Goal: Transaction & Acquisition: Purchase product/service

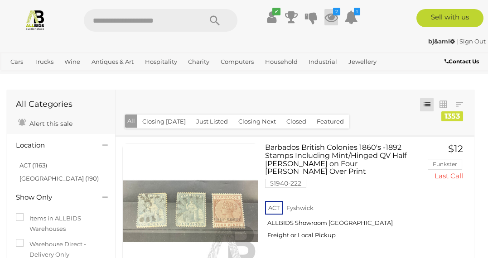
click at [332, 16] on icon at bounding box center [331, 17] width 14 height 16
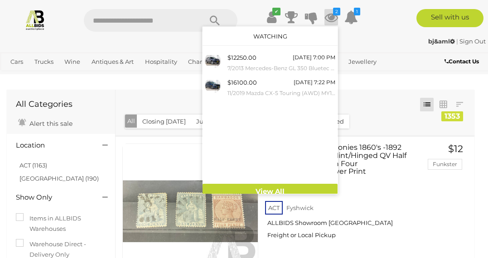
click at [187, 35] on div "bj&aml | Sign Out bj&aml | Sign Out" at bounding box center [244, 43] width 488 height 18
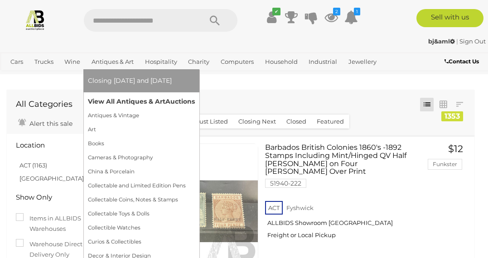
click at [99, 96] on link "View All Antiques & Art Auctions" at bounding box center [141, 102] width 107 height 14
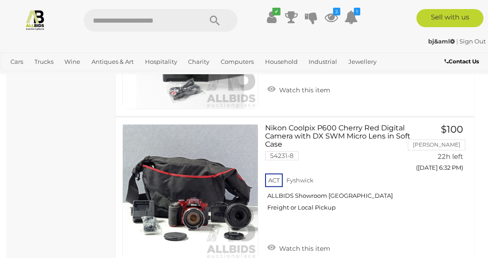
scroll to position [4002, 0]
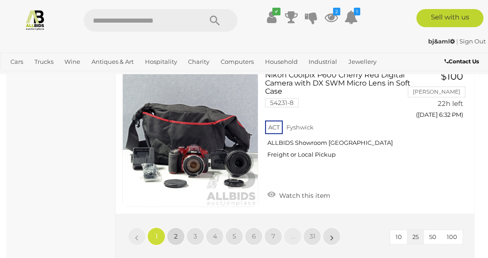
click at [175, 227] on link "2" at bounding box center [176, 236] width 18 height 18
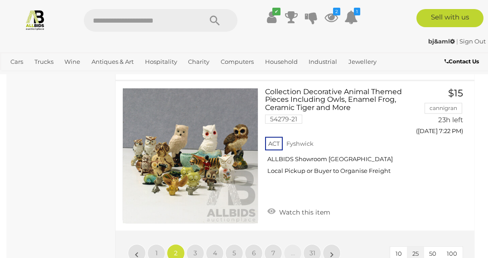
scroll to position [3951, 0]
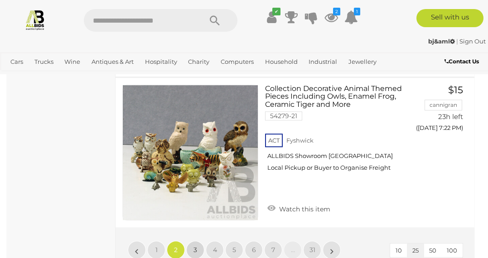
drag, startPoint x: 192, startPoint y: 215, endPoint x: 127, endPoint y: 191, distance: 68.7
click at [192, 241] on link "3" at bounding box center [195, 250] width 18 height 18
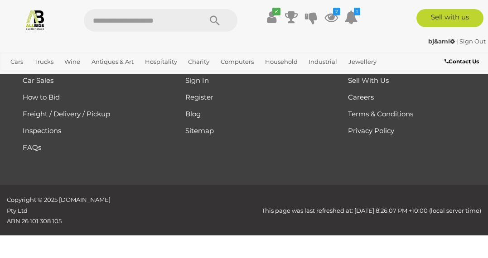
scroll to position [235, 0]
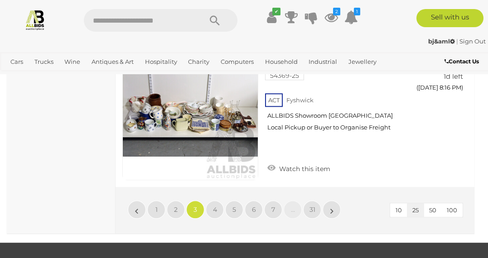
scroll to position [4040, 0]
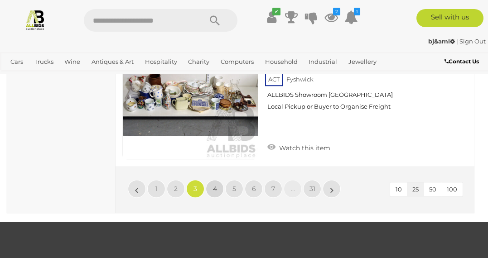
click at [213, 185] on span "4" at bounding box center [215, 189] width 4 height 8
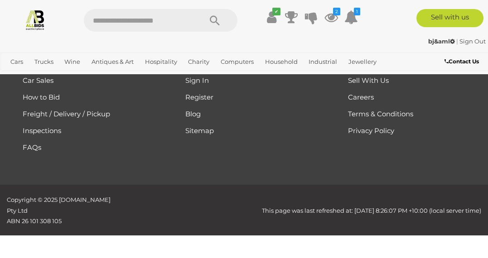
scroll to position [235, 0]
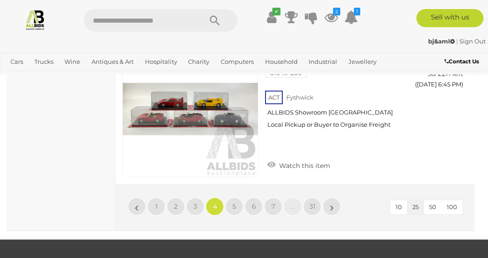
scroll to position [4002, 0]
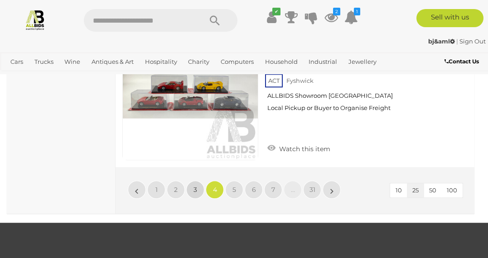
click at [193, 186] on span "3" at bounding box center [195, 190] width 4 height 8
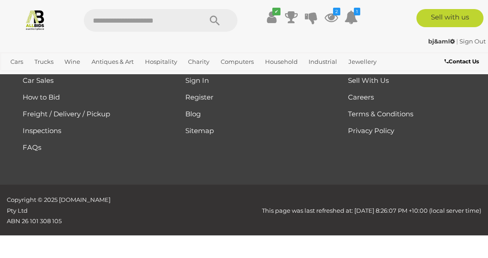
scroll to position [235, 0]
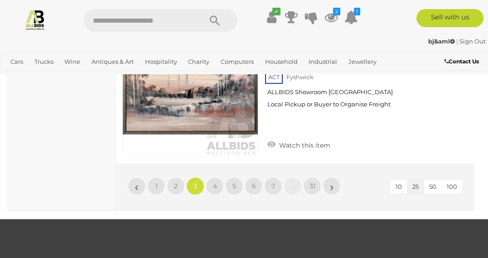
scroll to position [4019, 0]
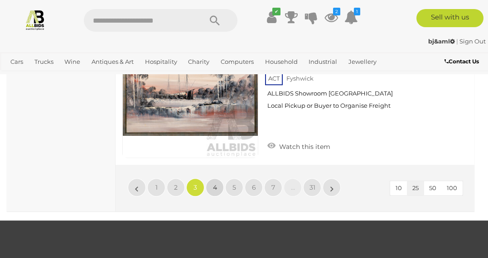
click at [215, 183] on span "4" at bounding box center [215, 187] width 4 height 8
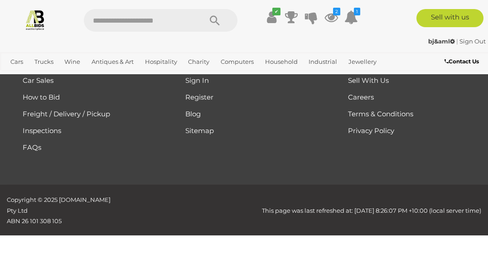
scroll to position [235, 0]
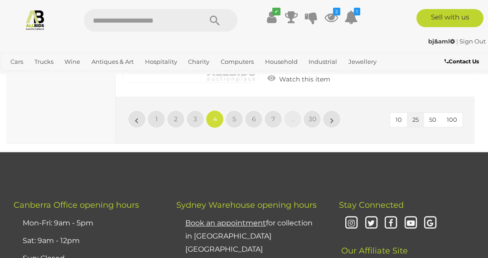
scroll to position [4089, 0]
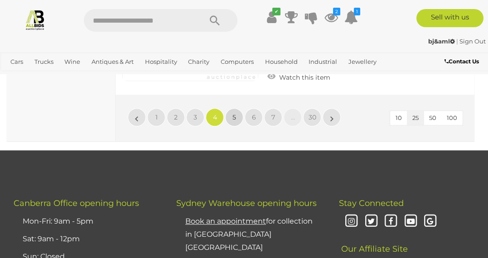
click at [233, 113] on span "5" at bounding box center [234, 117] width 4 height 8
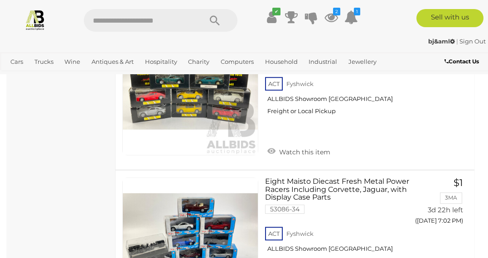
scroll to position [3231, 0]
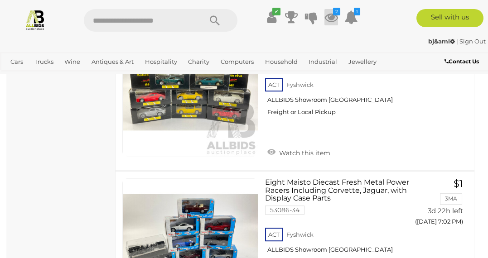
click at [333, 17] on icon at bounding box center [331, 17] width 14 height 16
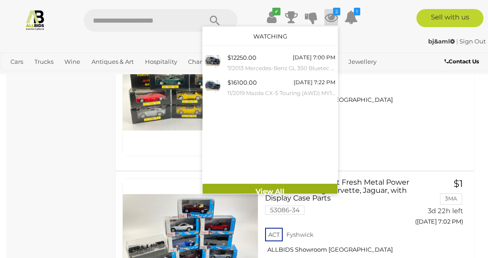
click at [289, 191] on link "View All" at bounding box center [269, 192] width 135 height 16
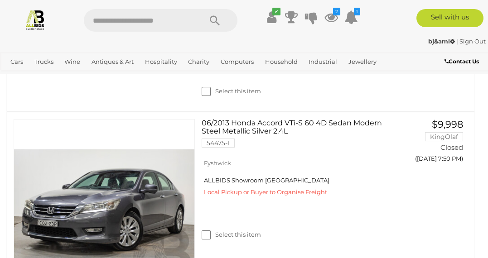
scroll to position [962, 0]
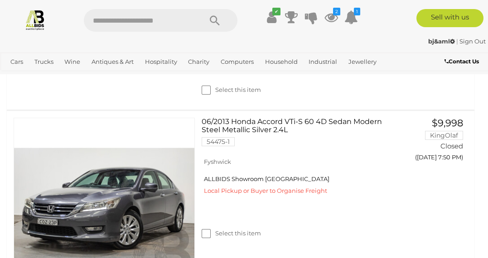
click at [372, 94] on div "Select this item" at bounding box center [299, 90] width 195 height 9
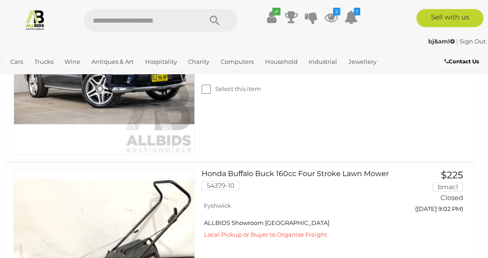
scroll to position [0, 0]
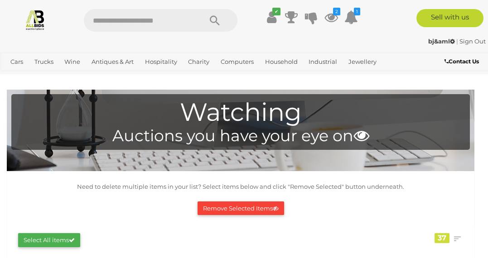
click at [168, 23] on input "text" at bounding box center [138, 20] width 109 height 23
click at [113, 24] on input "text" at bounding box center [138, 20] width 109 height 23
type input "**********"
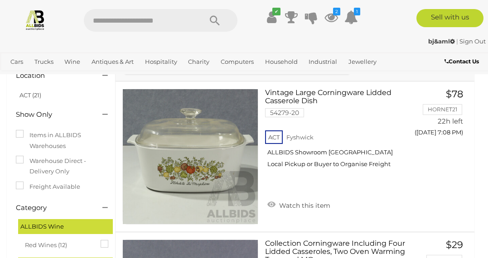
scroll to position [57, 0]
click at [271, 203] on icon at bounding box center [271, 204] width 8 height 9
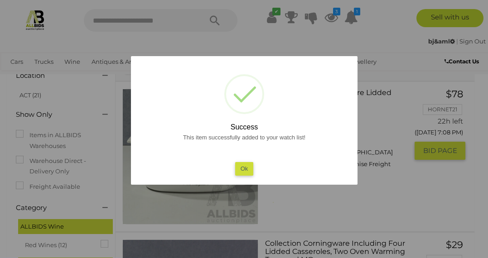
click at [245, 175] on button "Ok" at bounding box center [244, 168] width 19 height 13
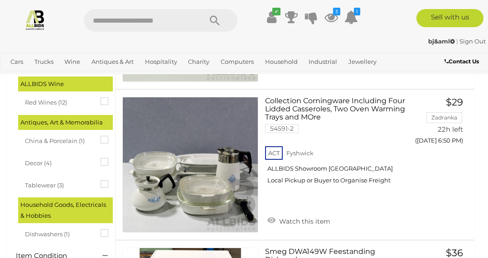
scroll to position [207, 0]
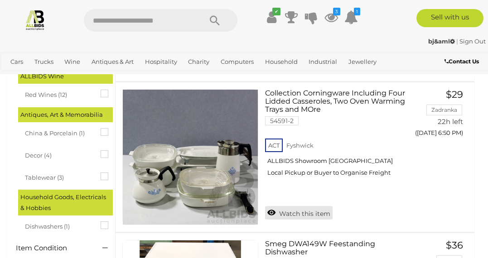
click at [269, 213] on icon at bounding box center [271, 212] width 8 height 9
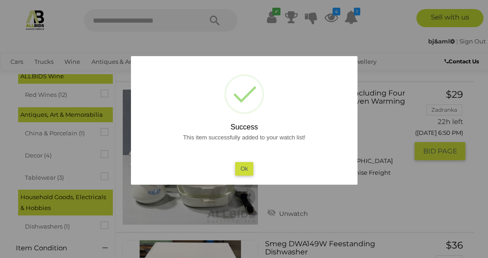
click at [241, 170] on button "Ok" at bounding box center [244, 168] width 19 height 13
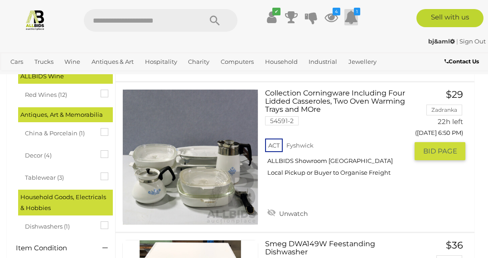
click at [350, 22] on icon at bounding box center [351, 17] width 14 height 16
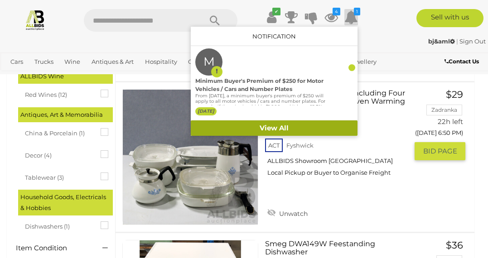
click at [212, 126] on link "View All" at bounding box center [274, 128] width 167 height 16
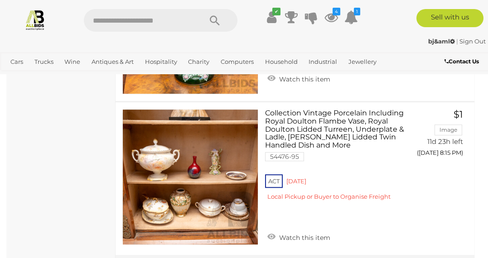
scroll to position [3132, 0]
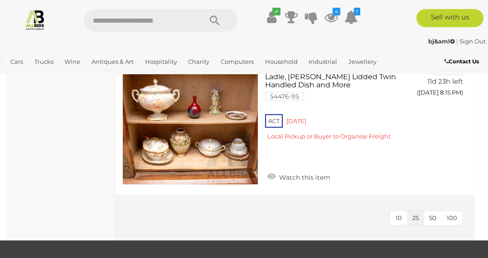
click at [398, 214] on span "10" at bounding box center [398, 217] width 6 height 7
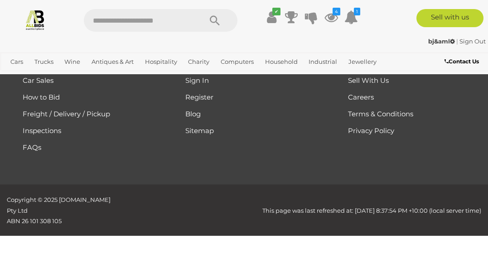
scroll to position [0, 0]
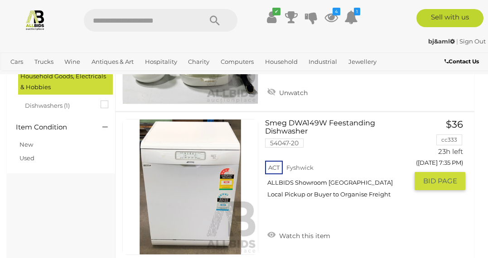
scroll to position [329, 0]
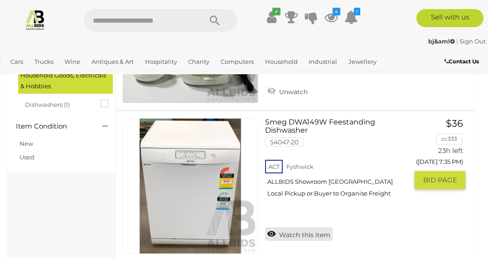
click at [301, 234] on link "Watch this item" at bounding box center [298, 234] width 67 height 14
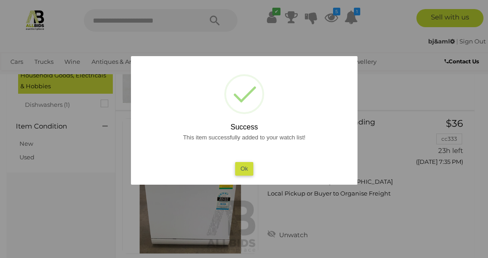
click at [242, 166] on button "Ok" at bounding box center [244, 168] width 19 height 13
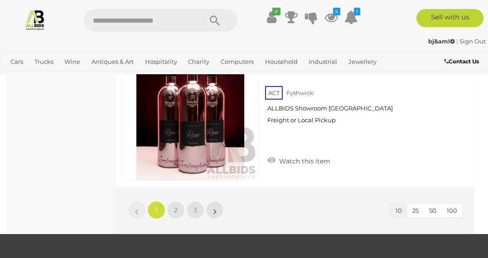
scroll to position [1482, 0]
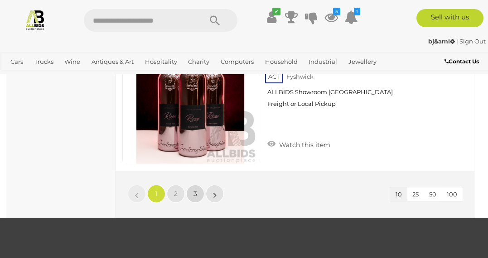
click at [193, 190] on span "3" at bounding box center [195, 194] width 4 height 8
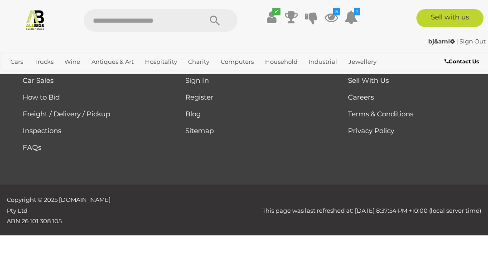
scroll to position [0, 0]
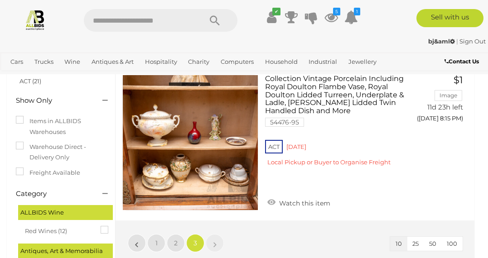
scroll to position [66, 0]
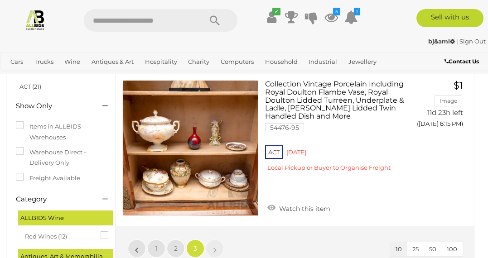
click at [214, 248] on li "»" at bounding box center [215, 249] width 18 height 18
click at [215, 248] on li "»" at bounding box center [215, 249] width 18 height 18
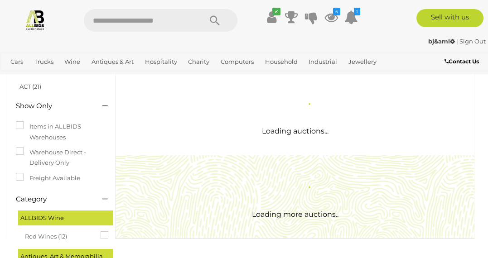
scroll to position [0, 0]
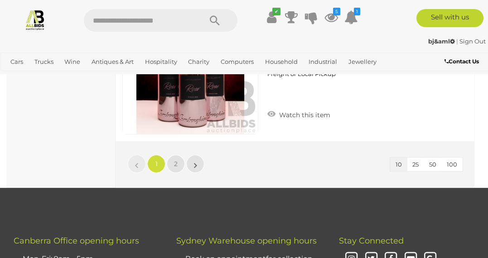
scroll to position [1515, 0]
